Goal: Information Seeking & Learning: Understand process/instructions

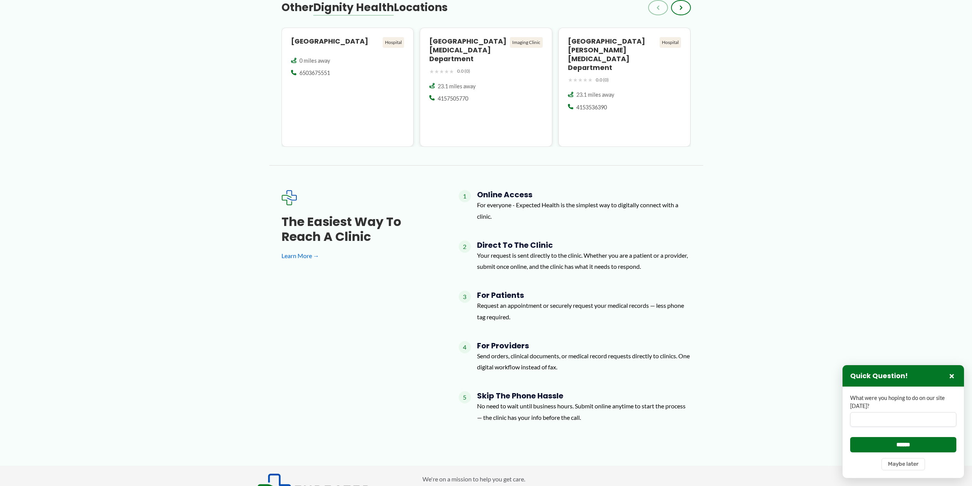
scroll to position [1031, 0]
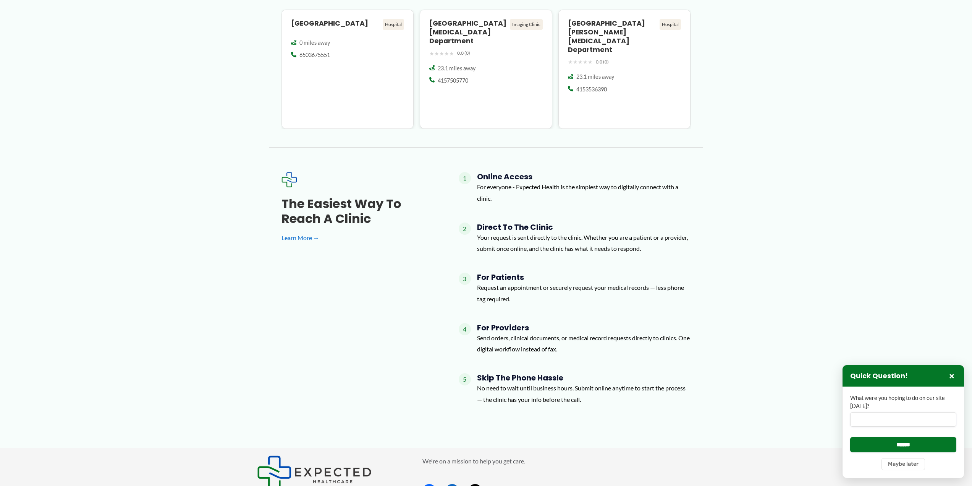
click at [532, 222] on h4 "Direct to the Clinic" at bounding box center [584, 226] width 214 height 9
click at [587, 231] on p "Your request is sent directly to the clinic. Whether you are a patient or a pro…" at bounding box center [584, 242] width 214 height 23
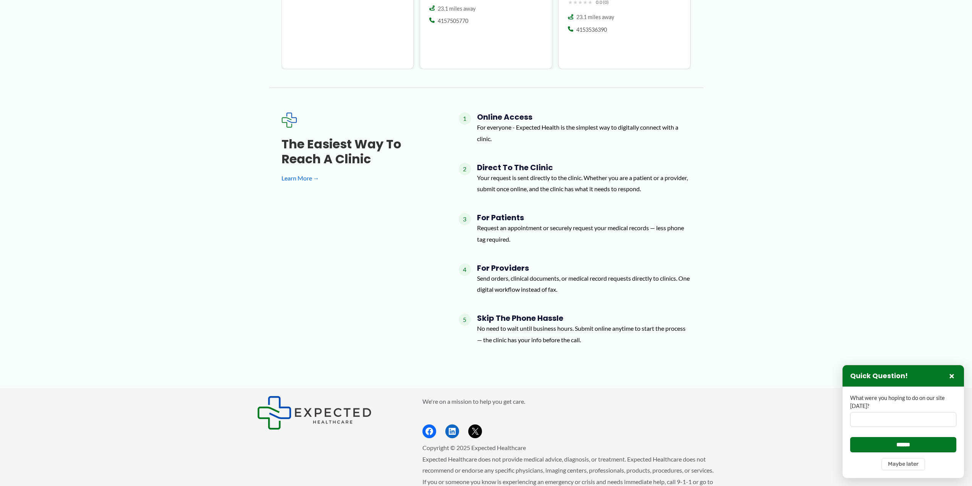
scroll to position [1144, 0]
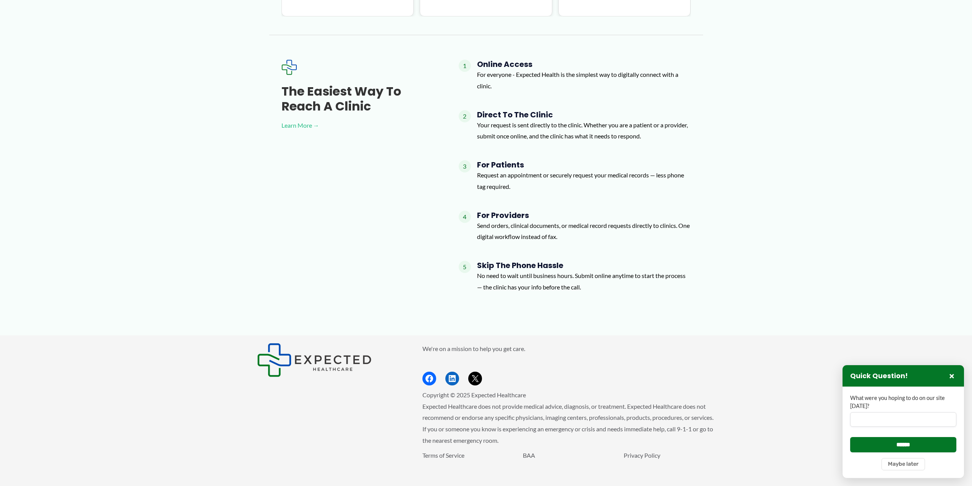
click at [298, 120] on link "Learn More →" at bounding box center [358, 125] width 153 height 11
